Goal: Information Seeking & Learning: Learn about a topic

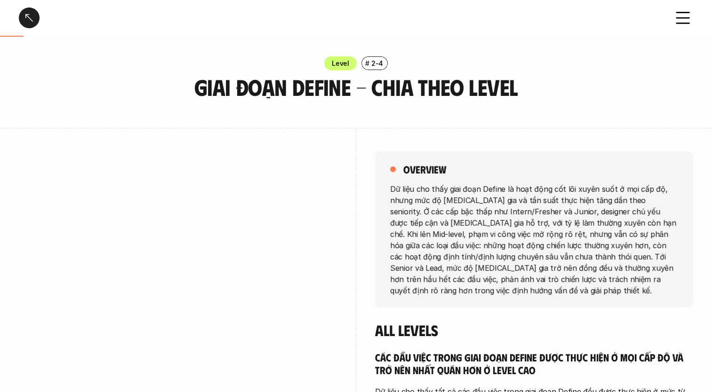
click at [23, 19] on div at bounding box center [29, 18] width 21 height 21
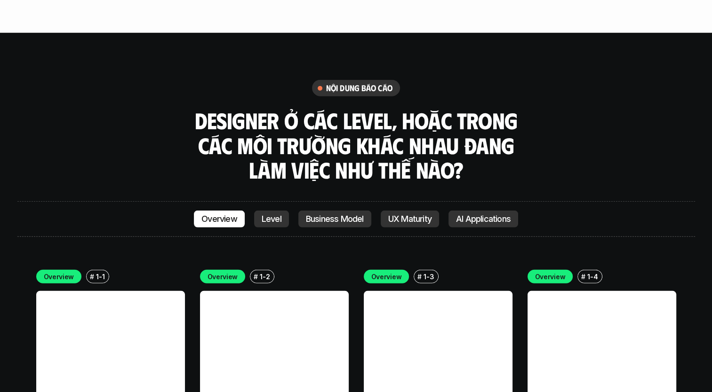
scroll to position [2542, 0]
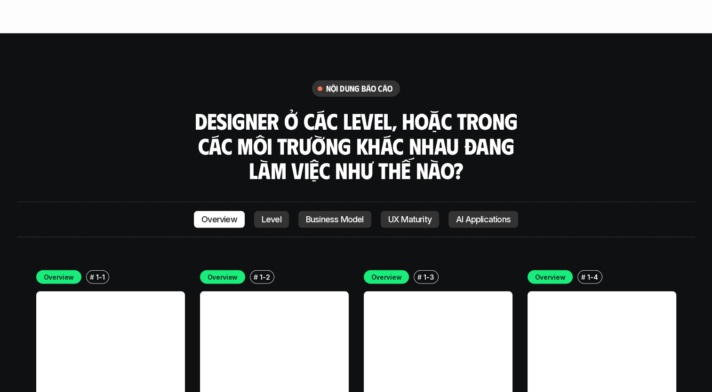
click at [94, 292] on link at bounding box center [110, 366] width 149 height 149
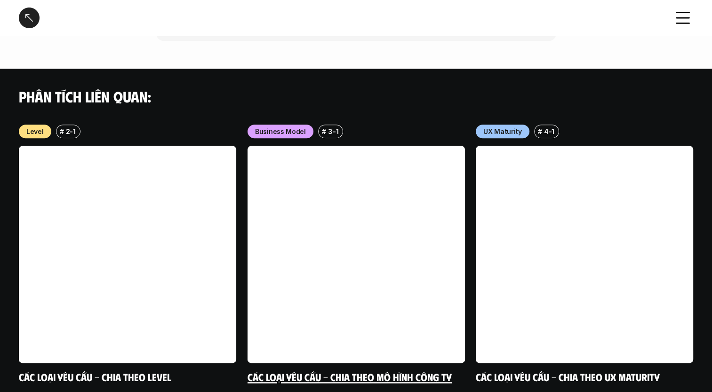
scroll to position [977, 0]
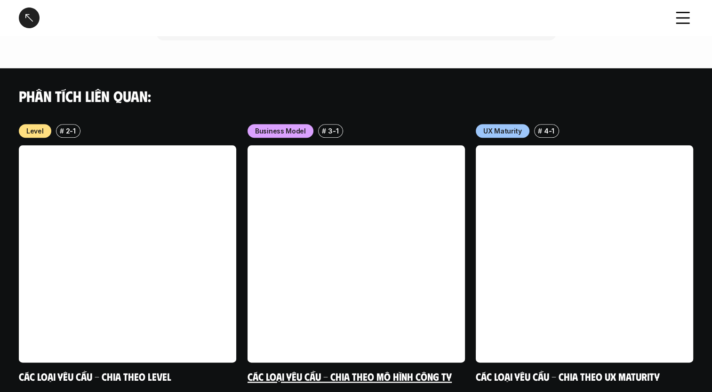
click at [336, 186] on link at bounding box center [355, 253] width 217 height 217
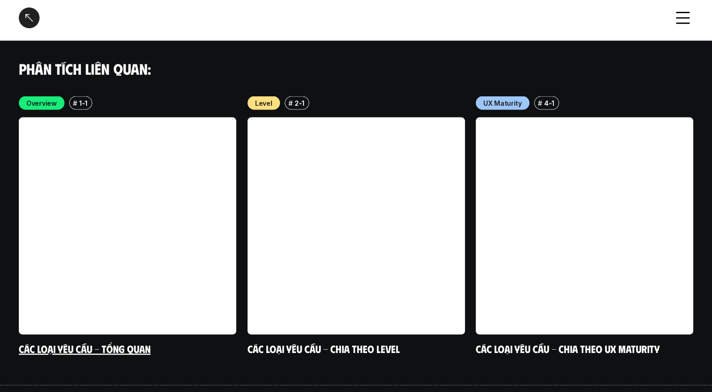
scroll to position [1872, 0]
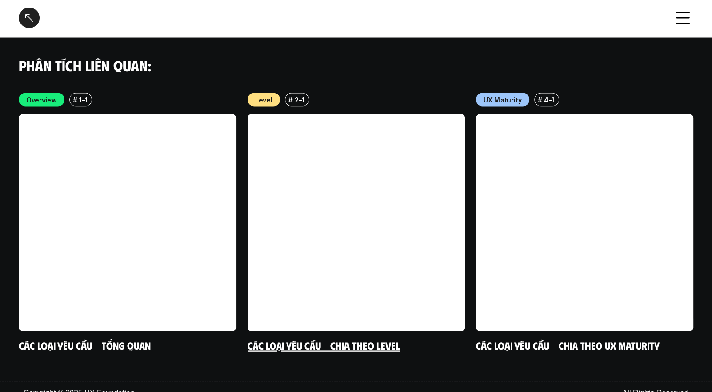
click at [371, 221] on link at bounding box center [355, 222] width 217 height 217
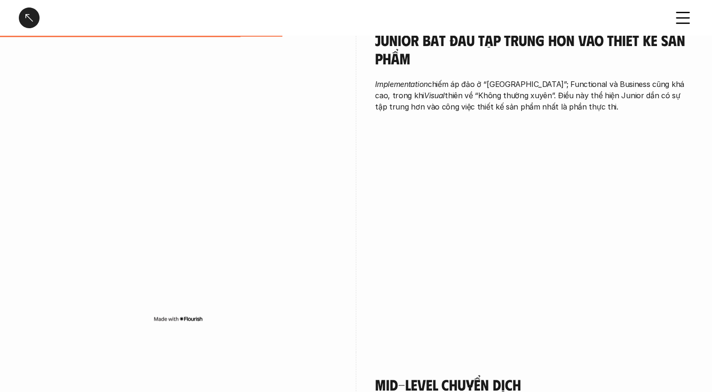
scroll to position [1090, 0]
